Goal: Transaction & Acquisition: Subscribe to service/newsletter

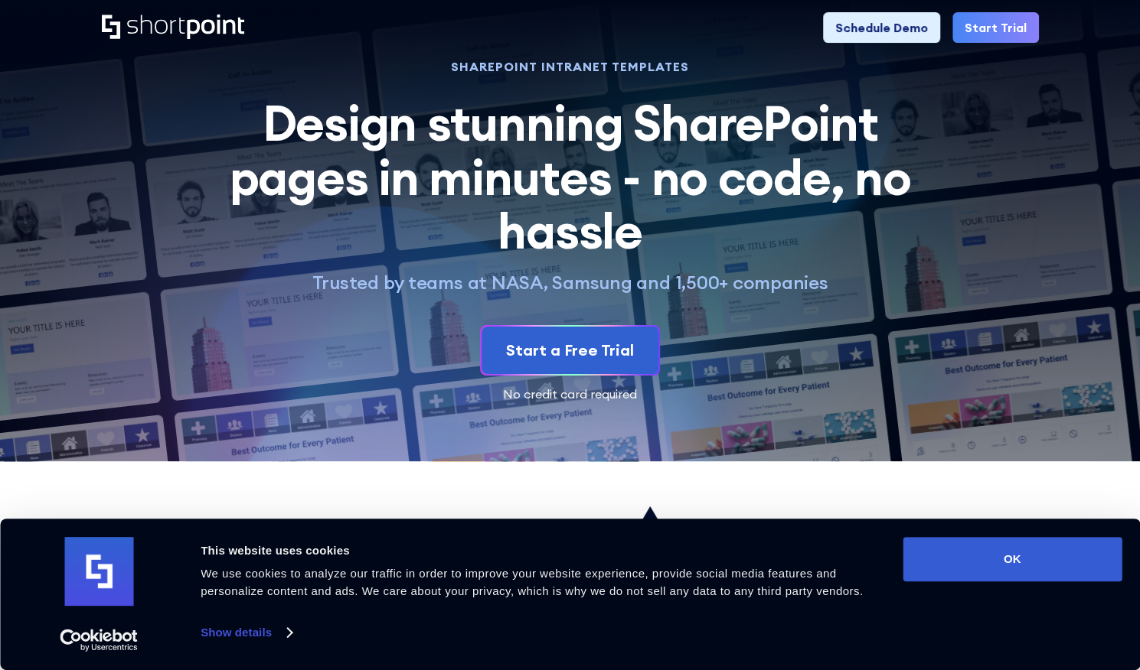
click at [985, 547] on button "OK" at bounding box center [1011, 559] width 219 height 44
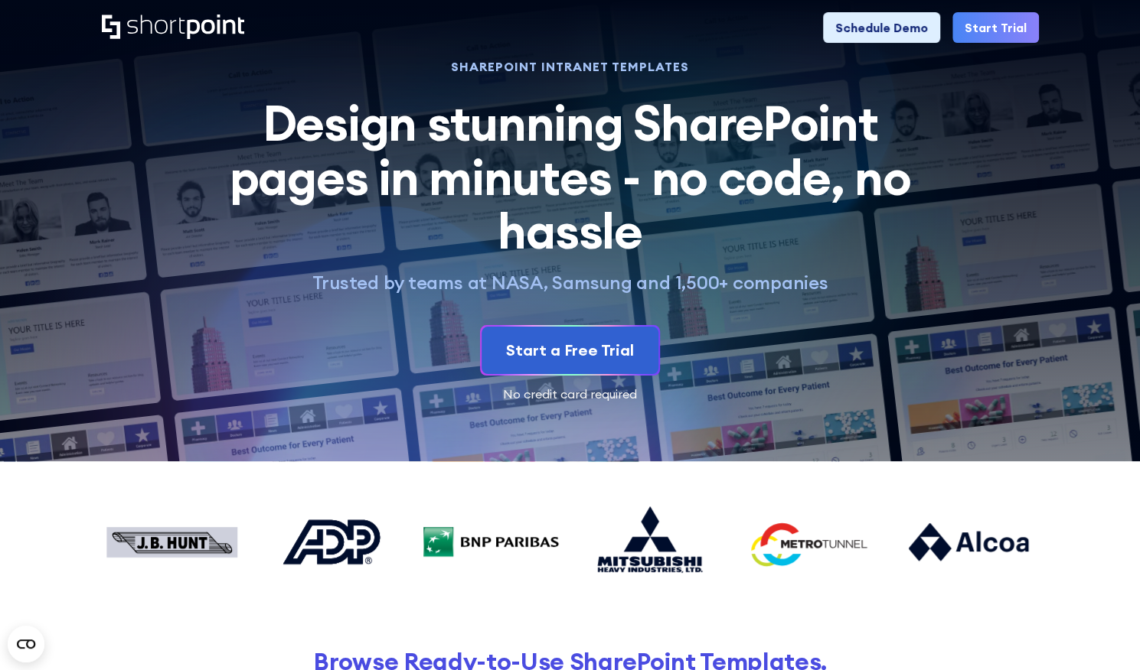
drag, startPoint x: 993, startPoint y: 25, endPoint x: 974, endPoint y: 54, distance: 35.2
click at [993, 25] on link "Start Trial" at bounding box center [995, 27] width 86 height 31
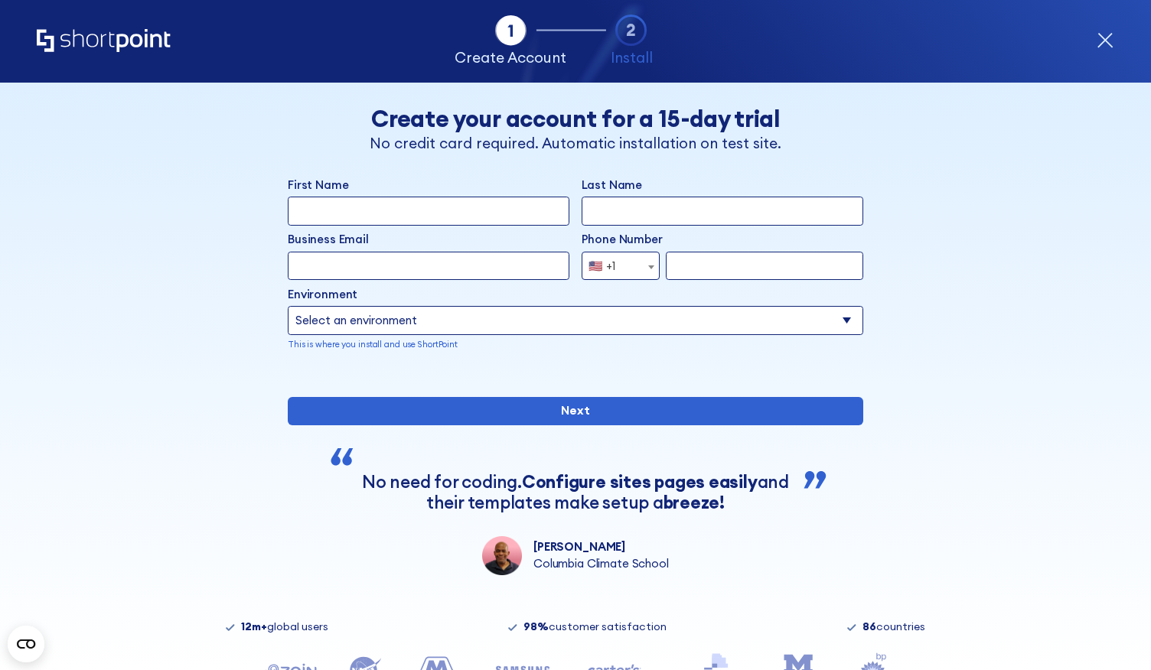
click at [440, 214] on input "First Name" at bounding box center [429, 211] width 282 height 29
click at [170, 41] on icon "Home" at bounding box center [104, 40] width 134 height 23
